Goal: Information Seeking & Learning: Find specific fact

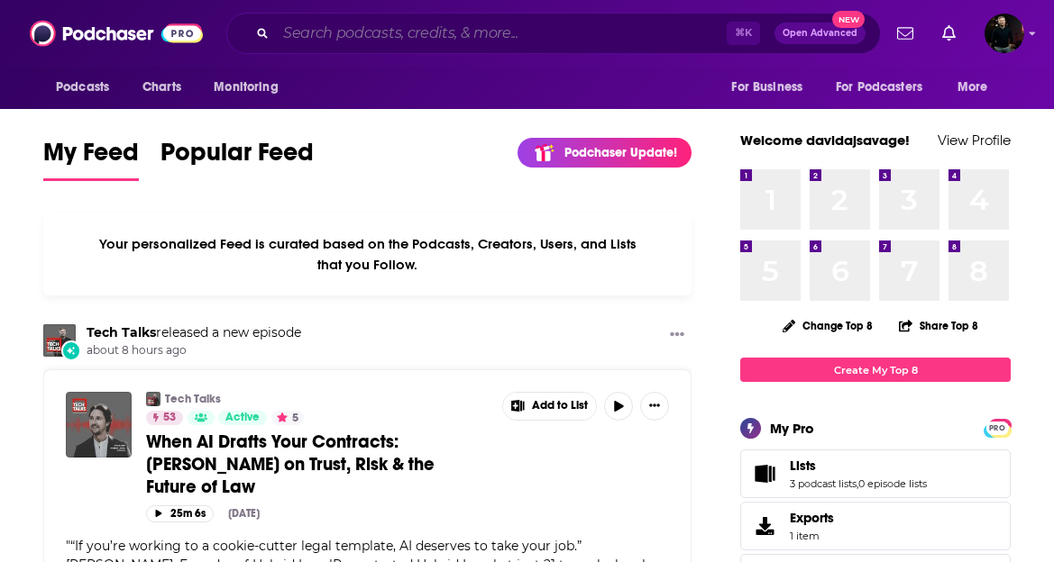
click at [397, 36] on input "Search podcasts, credits, & more..." at bounding box center [501, 33] width 451 height 29
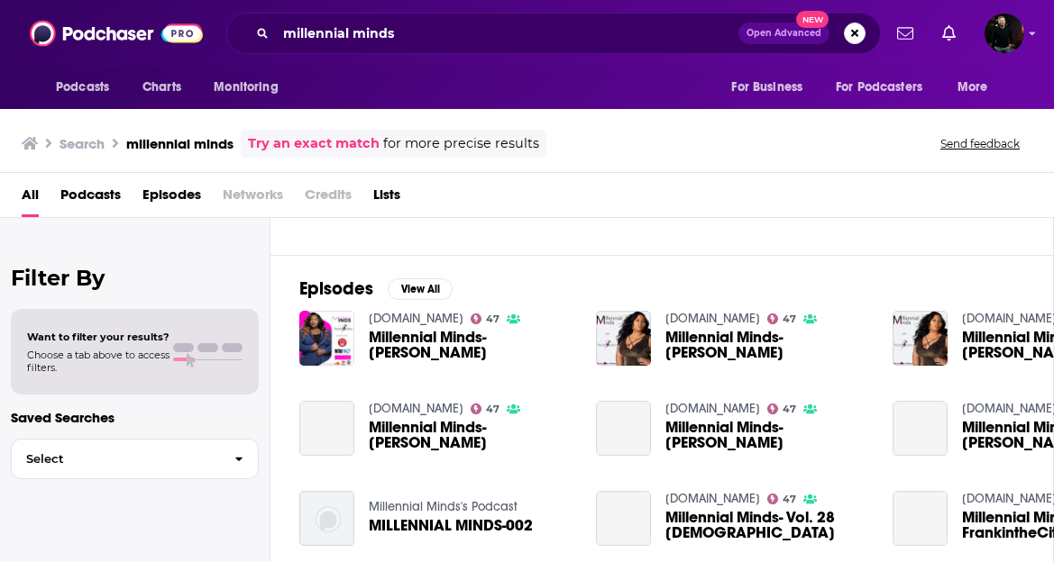
scroll to position [216, 0]
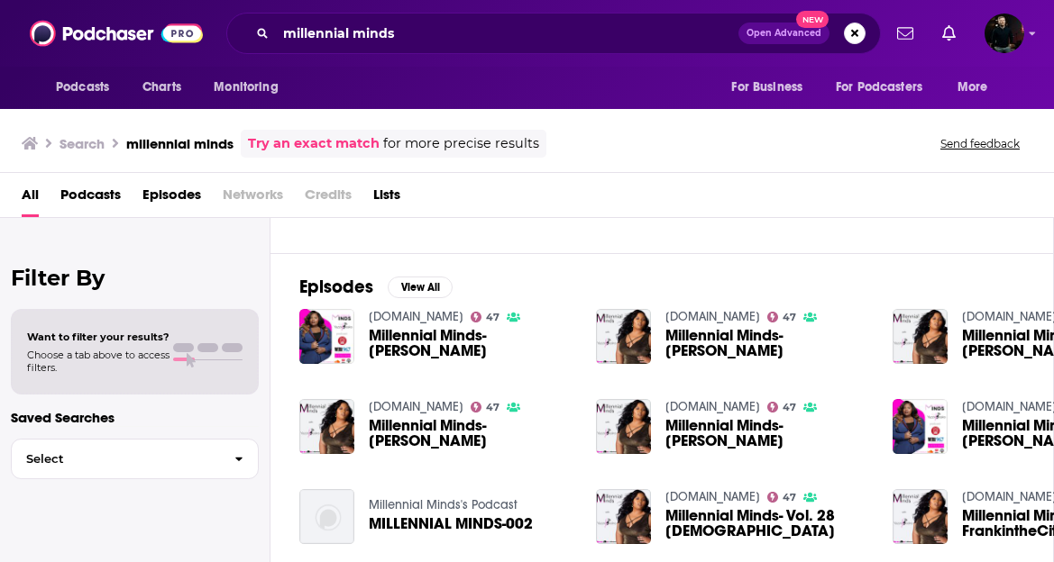
drag, startPoint x: 309, startPoint y: 31, endPoint x: 517, endPoint y: 41, distance: 208.5
click at [0, 0] on div "Podcasts Charts Monitoring millennial minds Open Advanced New For Business For …" at bounding box center [527, 33] width 1054 height 67
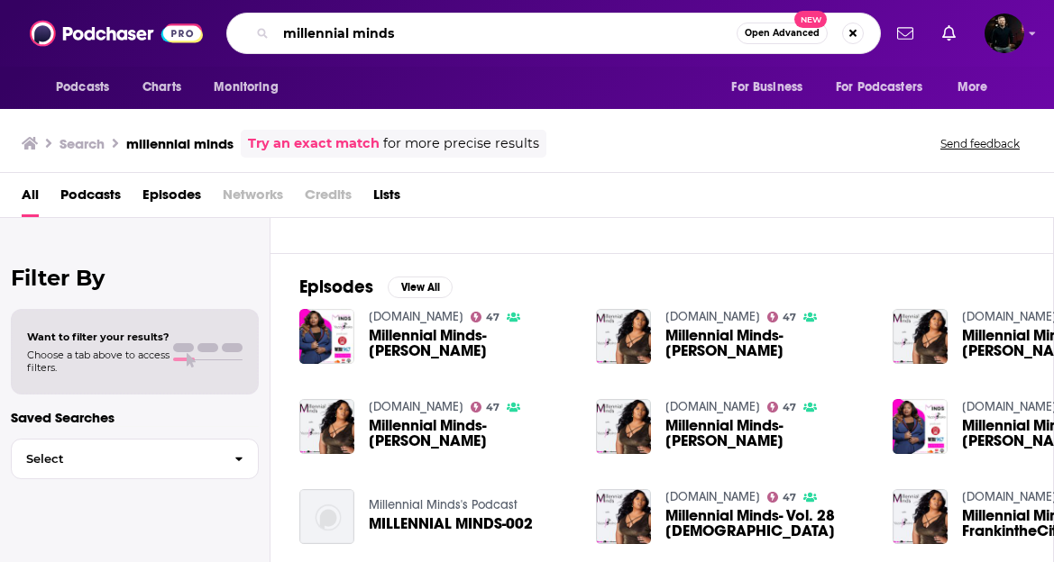
click at [403, 32] on input "millennial minds" at bounding box center [506, 33] width 461 height 29
click at [284, 32] on input "millennial mind" at bounding box center [506, 33] width 461 height 29
type input "a millennial mind"
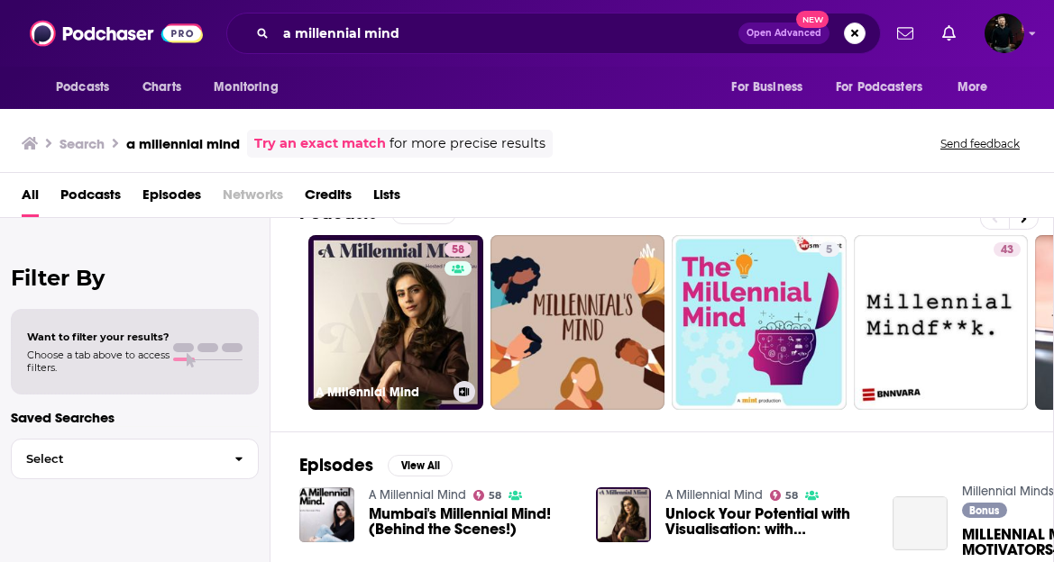
scroll to position [41, 0]
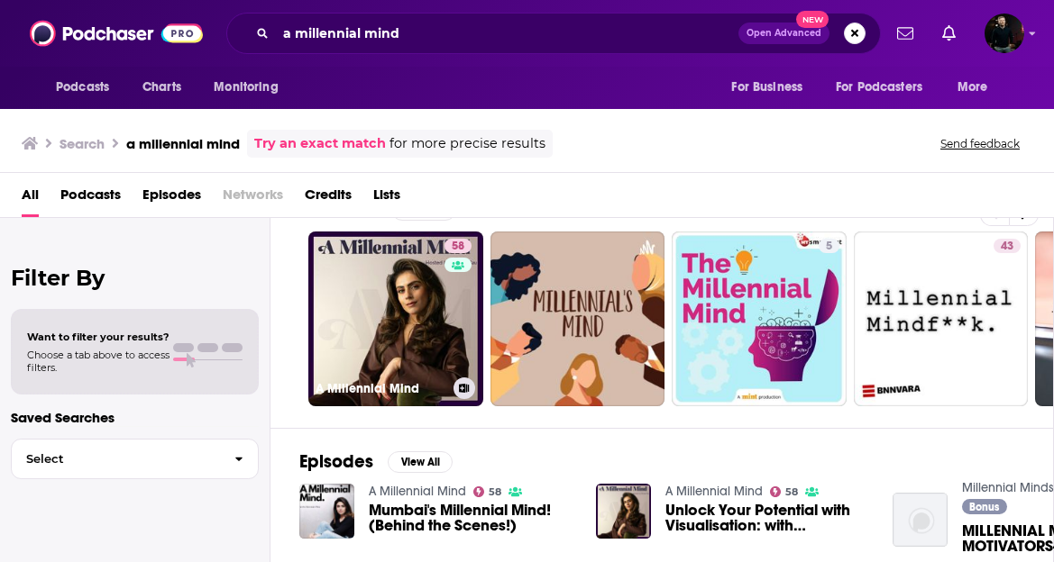
click at [382, 302] on link "58 A Millennial Mind" at bounding box center [395, 319] width 175 height 175
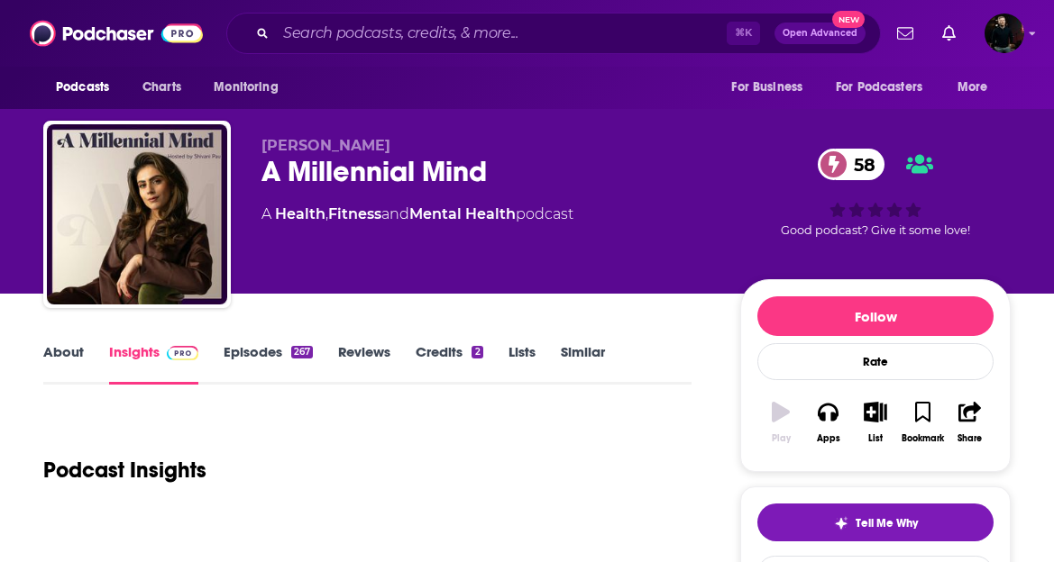
scroll to position [69, 0]
